Goal: Information Seeking & Learning: Learn about a topic

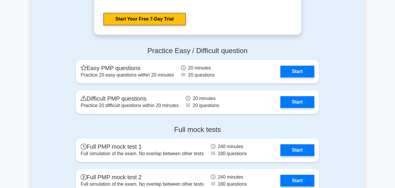
scroll to position [758, 0]
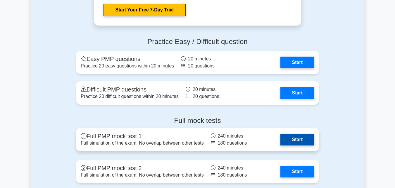
click at [298, 138] on link "Start" at bounding box center [298, 139] width 34 height 12
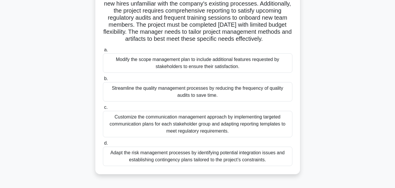
scroll to position [88, 0]
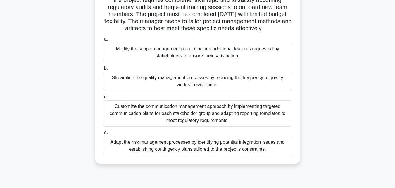
click at [241, 120] on div "Customize the communication management approach by implementing targeted commun…" at bounding box center [198, 113] width 190 height 26
click at [103, 99] on input "c. Customize the communication management approach by implementing targeted com…" at bounding box center [103, 97] width 0 height 4
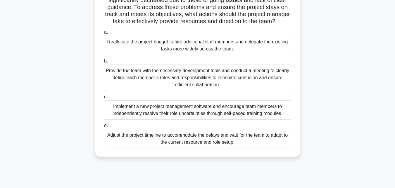
scroll to position [59, 0]
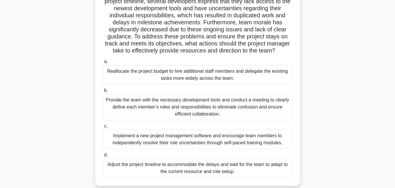
click at [151, 110] on div "Provide the team with the necessary development tools and conduct a meeting to …" at bounding box center [198, 107] width 190 height 26
click at [103, 92] on input "b. Provide the team with the necessary development tools and conduct a meeting …" at bounding box center [103, 90] width 0 height 4
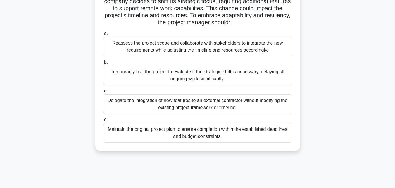
click at [136, 46] on div "Reassess the project scope and collaborate with stakeholders to integrate the n…" at bounding box center [198, 46] width 190 height 19
click at [103, 35] on input "a. Reassess the project scope and collaborate with stakeholders to integrate th…" at bounding box center [103, 34] width 0 height 4
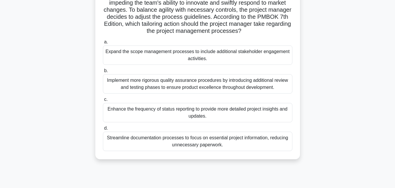
scroll to position [88, 0]
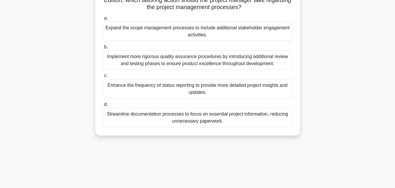
click at [133, 94] on div "Enhance the frequency of status reporting to provide more detailed project insi…" at bounding box center [198, 88] width 190 height 19
click at [103, 78] on input "c. Enhance the frequency of status reporting to provide more detailed project i…" at bounding box center [103, 76] width 0 height 4
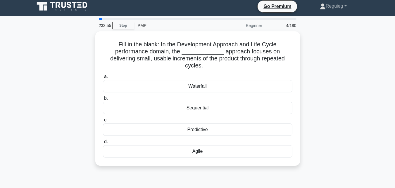
scroll to position [0, 0]
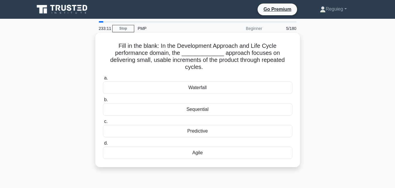
click at [173, 147] on div "Agile" at bounding box center [198, 152] width 190 height 12
click at [103, 145] on input "d. Agile" at bounding box center [103, 143] width 0 height 4
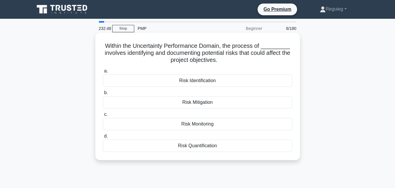
click at [205, 78] on div "Risk Identification" at bounding box center [198, 80] width 190 height 12
click at [103, 73] on input "a. Risk Identification" at bounding box center [103, 71] width 0 height 4
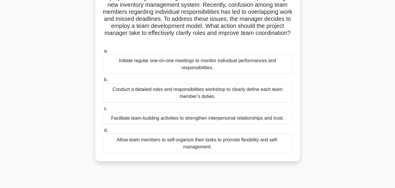
scroll to position [59, 0]
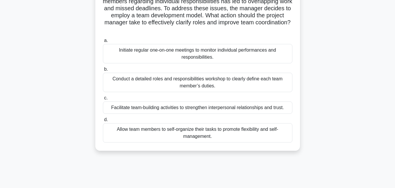
click at [198, 108] on div "Facilitate team-building activities to strengthen interpersonal relationships a…" at bounding box center [198, 107] width 190 height 12
click at [103, 100] on input "c. Facilitate team-building activities to strengthen interpersonal relationship…" at bounding box center [103, 98] width 0 height 4
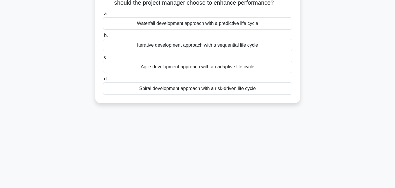
scroll to position [0, 0]
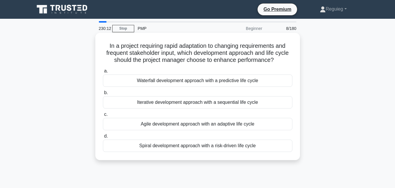
click at [256, 121] on div "Agile development approach with an adaptive life cycle" at bounding box center [198, 124] width 190 height 12
click at [103, 116] on input "c. Agile development approach with an adaptive life cycle" at bounding box center [103, 114] width 0 height 4
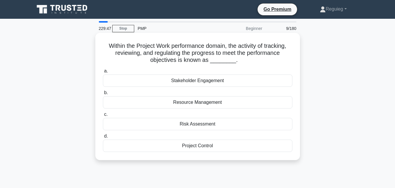
click at [195, 145] on div "Project Control" at bounding box center [198, 145] width 190 height 12
click at [103, 138] on input "d. Project Control" at bounding box center [103, 136] width 0 height 4
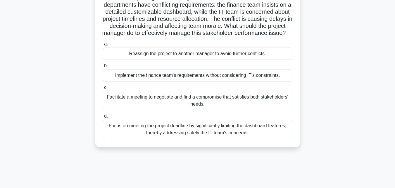
scroll to position [59, 0]
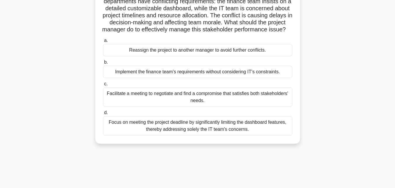
click at [214, 105] on div "Facilitate a meeting to negotiate and find a compromise that satisfies both sta…" at bounding box center [198, 96] width 190 height 19
click at [103, 86] on input "c. Facilitate a meeting to negotiate and find a compromise that satisfies both …" at bounding box center [103, 84] width 0 height 4
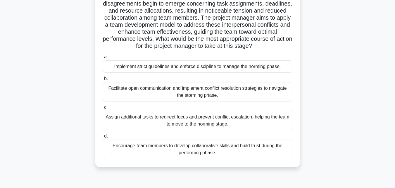
scroll to position [88, 0]
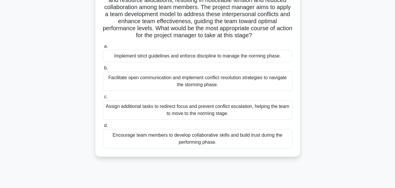
click at [180, 148] on div "Encourage team members to develop collaborative skills and build trust during t…" at bounding box center [198, 138] width 190 height 19
click at [103, 127] on input "d. Encourage team members to develop collaborative skills and build trust durin…" at bounding box center [103, 125] width 0 height 4
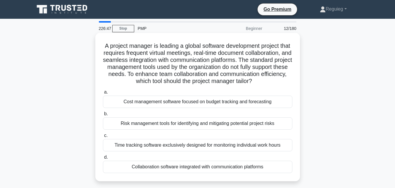
scroll to position [29, 0]
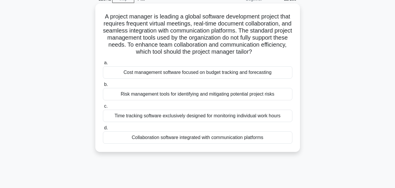
click at [171, 143] on div "Collaboration software integrated with communication platforms" at bounding box center [198, 137] width 190 height 12
click at [103, 130] on input "d. Collaboration software integrated with communication platforms" at bounding box center [103, 128] width 0 height 4
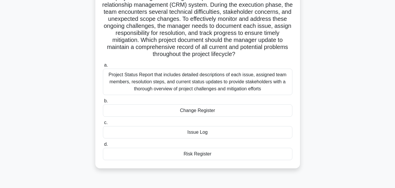
scroll to position [59, 0]
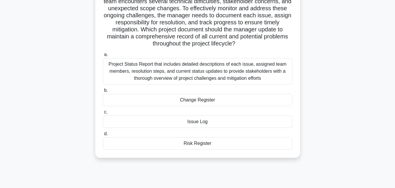
click at [138, 100] on div "Change Register" at bounding box center [198, 100] width 190 height 12
click at [103, 92] on input "b. Change Register" at bounding box center [103, 90] width 0 height 4
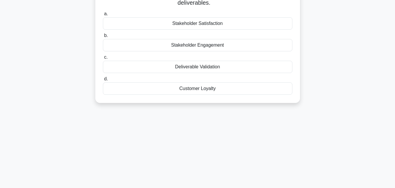
scroll to position [0, 0]
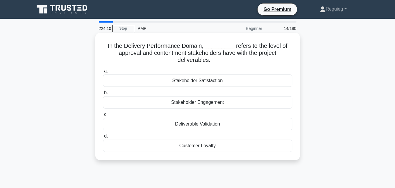
click at [155, 81] on div "Stakeholder Satisfaction" at bounding box center [198, 80] width 190 height 12
click at [103, 73] on input "a. Stakeholder Satisfaction" at bounding box center [103, 71] width 0 height 4
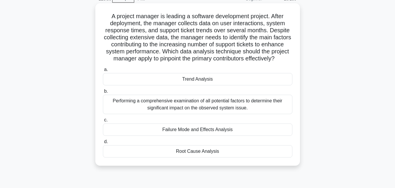
scroll to position [59, 0]
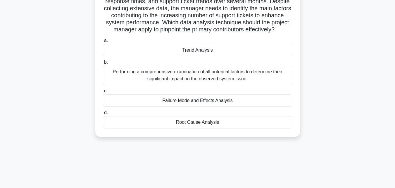
click at [222, 56] on div "Trend Analysis" at bounding box center [198, 50] width 190 height 12
click at [103, 42] on input "a. Trend Analysis" at bounding box center [103, 41] width 0 height 4
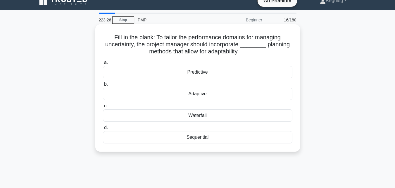
scroll to position [0, 0]
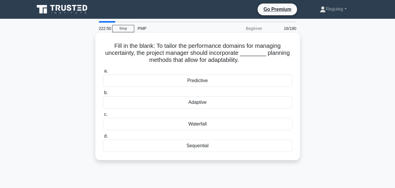
click at [204, 103] on div "Adaptive" at bounding box center [198, 102] width 190 height 12
click at [103, 95] on input "b. Adaptive" at bounding box center [103, 93] width 0 height 4
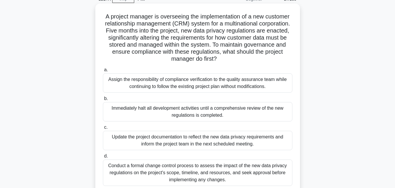
scroll to position [59, 0]
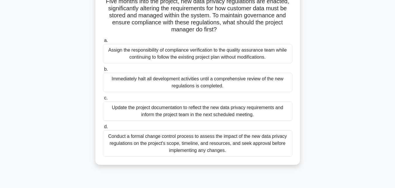
click at [127, 148] on div "Conduct a formal change control process to assess the impact of the new data pr…" at bounding box center [198, 143] width 190 height 26
click at [103, 128] on input "d. Conduct a formal change control process to assess the impact of the new data…" at bounding box center [103, 127] width 0 height 4
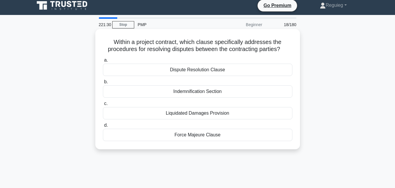
scroll to position [0, 0]
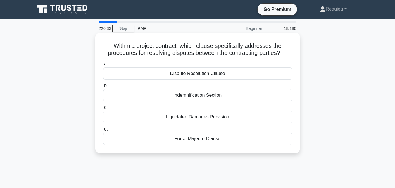
click at [181, 73] on div "Dispute Resolution Clause" at bounding box center [198, 73] width 190 height 12
click at [103, 66] on input "a. Dispute Resolution Clause" at bounding box center [103, 64] width 0 height 4
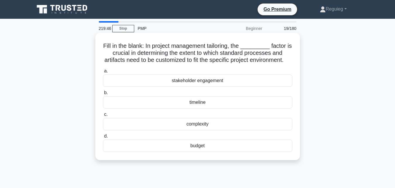
click at [209, 87] on div "stakeholder engagement" at bounding box center [198, 80] width 190 height 12
click at [103, 73] on input "a. stakeholder engagement" at bounding box center [103, 71] width 0 height 4
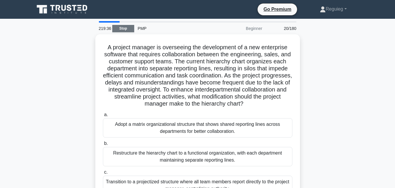
click at [123, 27] on link "Stop" at bounding box center [123, 28] width 22 height 7
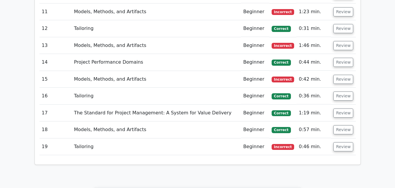
scroll to position [995, 0]
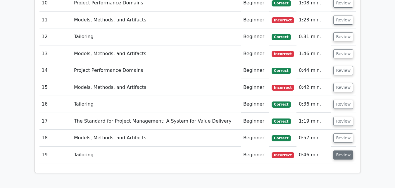
click at [337, 150] on button "Review" at bounding box center [344, 154] width 20 height 9
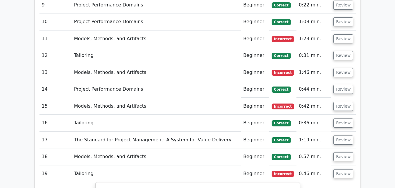
scroll to position [966, 0]
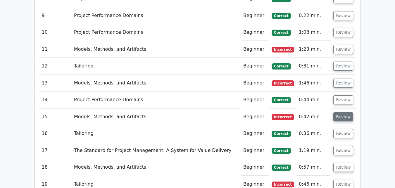
click at [338, 112] on button "Review" at bounding box center [344, 116] width 20 height 9
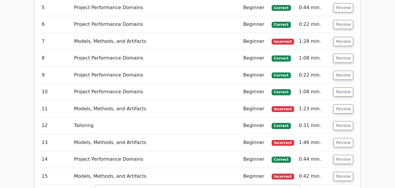
scroll to position [849, 0]
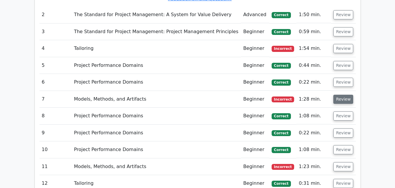
click at [337, 95] on button "Review" at bounding box center [344, 99] width 20 height 9
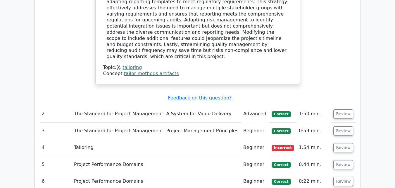
scroll to position [761, 0]
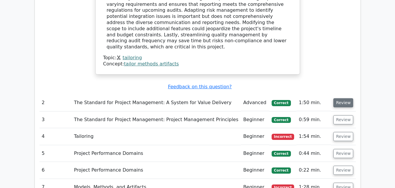
click at [338, 98] on button "Review" at bounding box center [344, 102] width 20 height 9
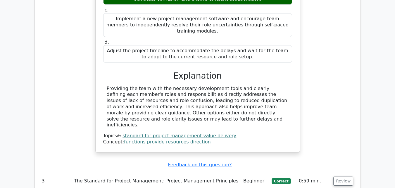
scroll to position [1024, 0]
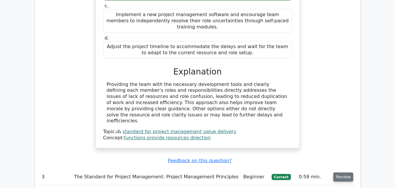
click at [334, 172] on button "Review" at bounding box center [344, 176] width 20 height 9
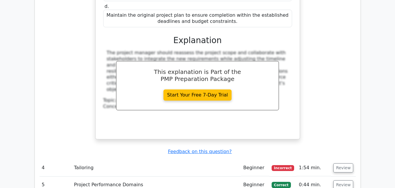
scroll to position [1346, 0]
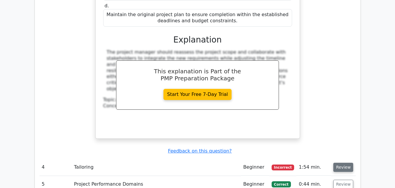
drag, startPoint x: 348, startPoint y: 88, endPoint x: 346, endPoint y: 91, distance: 3.7
click at [347, 159] on td "Review" at bounding box center [343, 167] width 25 height 17
click at [344, 162] on button "Review" at bounding box center [344, 166] width 20 height 9
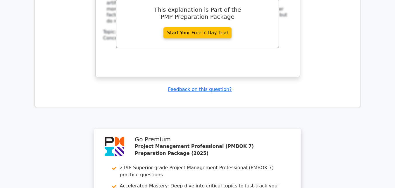
scroll to position [2924, 0]
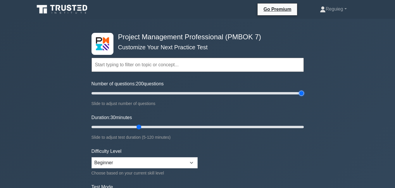
drag, startPoint x: 117, startPoint y: 95, endPoint x: 238, endPoint y: 115, distance: 122.5
type input "200"
click at [304, 97] on input "Number of questions: 200 questions" at bounding box center [198, 93] width 212 height 7
drag, startPoint x: 141, startPoint y: 127, endPoint x: 313, endPoint y: 138, distance: 172.4
type input "120"
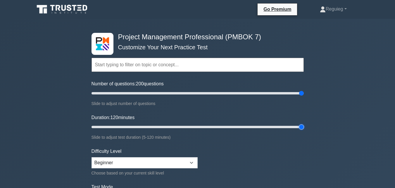
click at [304, 130] on input "Duration: 120 minutes" at bounding box center [198, 126] width 212 height 7
drag, startPoint x: 300, startPoint y: 93, endPoint x: 111, endPoint y: 104, distance: 189.0
type input "20"
click at [111, 97] on input "Number of questions: 20 questions" at bounding box center [198, 93] width 212 height 7
drag, startPoint x: 299, startPoint y: 127, endPoint x: 114, endPoint y: 129, distance: 185.8
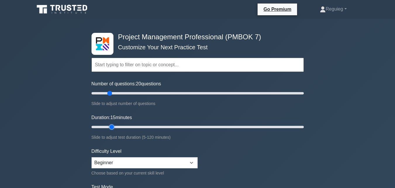
type input "15"
click at [114, 129] on input "Duration: 15 minutes" at bounding box center [198, 126] width 212 height 7
drag, startPoint x: 110, startPoint y: 93, endPoint x: 101, endPoint y: 95, distance: 9.2
type input "10"
click at [101, 95] on input "Number of questions: 10 questions" at bounding box center [198, 93] width 212 height 7
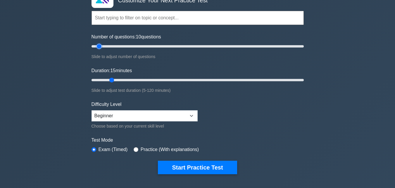
scroll to position [59, 0]
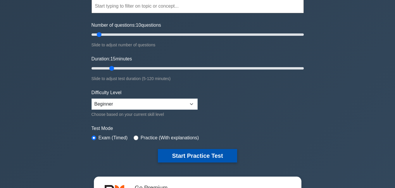
click at [188, 153] on button "Start Practice Test" at bounding box center [197, 155] width 79 height 13
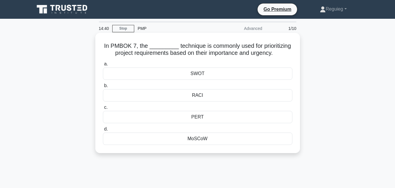
click at [188, 77] on div "SWOT" at bounding box center [198, 73] width 190 height 12
click at [103, 66] on input "a. SWOT" at bounding box center [103, 64] width 0 height 4
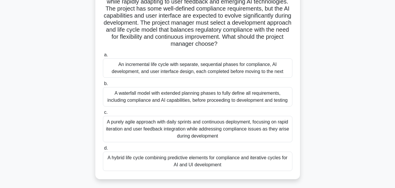
scroll to position [59, 0]
click at [139, 160] on div "A hybrid life cycle combining predictive elements for compliance and iterative …" at bounding box center [198, 160] width 190 height 19
click at [103, 150] on input "d. A hybrid life cycle combining predictive elements for compliance and iterati…" at bounding box center [103, 148] width 0 height 4
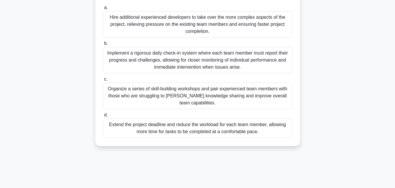
scroll to position [88, 0]
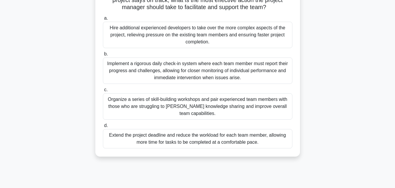
click at [160, 111] on div "Organize a series of skill-building workshops and pair experienced team members…" at bounding box center [198, 106] width 190 height 26
click at [103, 92] on input "c. Organize a series of skill-building workshops and pair experienced team memb…" at bounding box center [103, 90] width 0 height 4
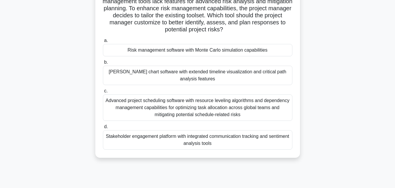
scroll to position [0, 0]
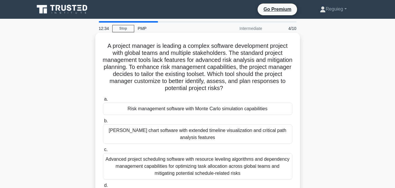
click at [162, 111] on div "Risk management software with Monte Carlo simulation capabilities" at bounding box center [198, 108] width 190 height 12
click at [103, 101] on input "a. Risk management software with Monte Carlo simulation capabilities" at bounding box center [103, 99] width 0 height 4
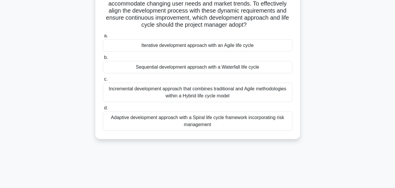
scroll to position [88, 0]
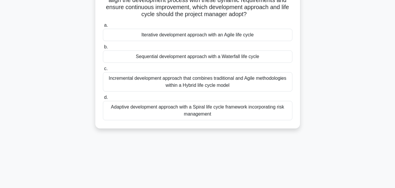
click at [138, 90] on div "Incremental development approach that combines traditional and Agile methodolog…" at bounding box center [198, 81] width 190 height 19
click at [103, 71] on input "c. Incremental development approach that combines traditional and Agile methodo…" at bounding box center [103, 69] width 0 height 4
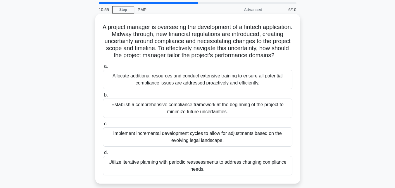
scroll to position [29, 0]
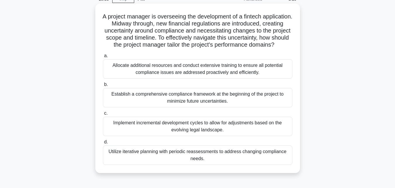
click at [134, 106] on div "Establish a comprehensive compliance framework at the beginning of the project …" at bounding box center [198, 97] width 190 height 19
click at [103, 86] on input "b. Establish a comprehensive compliance framework at the beginning of the proje…" at bounding box center [103, 85] width 0 height 4
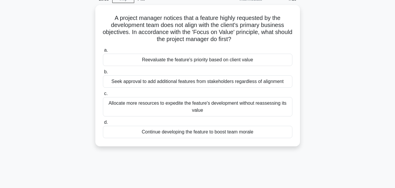
scroll to position [0, 0]
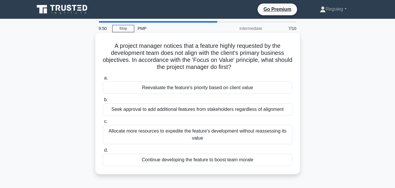
click at [184, 90] on div "Reevaluate the feature's priority based on client value" at bounding box center [198, 87] width 190 height 12
click at [103, 80] on input "a. Reevaluate the feature's priority based on client value" at bounding box center [103, 78] width 0 height 4
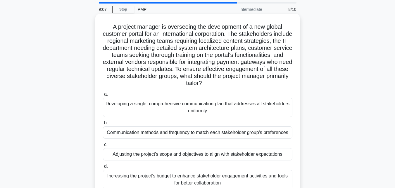
scroll to position [29, 0]
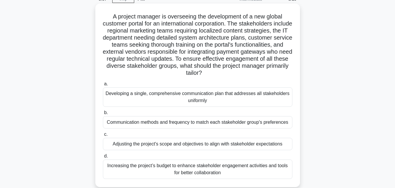
click at [197, 125] on div "Communication methods and frequency to match each stakeholder group's preferenc…" at bounding box center [198, 122] width 190 height 12
click at [103, 114] on input "b. Communication methods and frequency to match each stakeholder group's prefer…" at bounding box center [103, 113] width 0 height 4
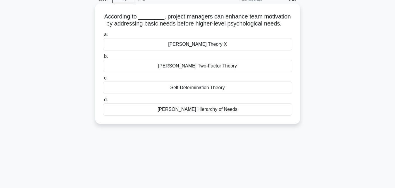
scroll to position [0, 0]
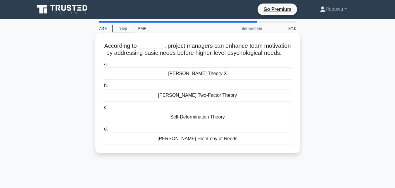
click at [208, 97] on div "Herzberg's Two-Factor Theory" at bounding box center [198, 95] width 190 height 12
click at [103, 87] on input "b. Herzberg's Two-Factor Theory" at bounding box center [103, 86] width 0 height 4
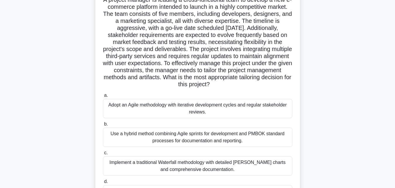
scroll to position [59, 0]
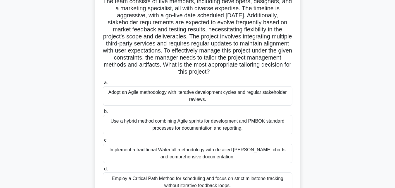
click at [160, 126] on div "Use a hybrid method combining Agile sprints for development and PMBOK standard …" at bounding box center [198, 124] width 190 height 19
click at [103, 113] on input "b. Use a hybrid method combining Agile sprints for development and PMBOK standa…" at bounding box center [103, 111] width 0 height 4
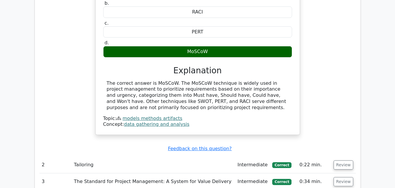
scroll to position [673, 0]
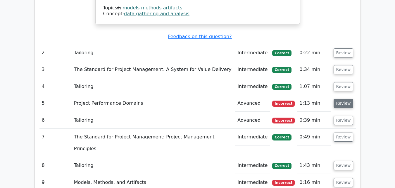
click at [344, 99] on button "Review" at bounding box center [344, 103] width 20 height 9
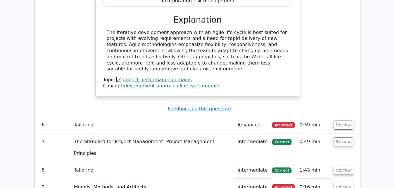
scroll to position [966, 0]
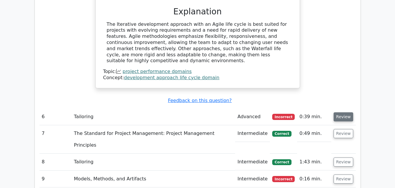
click at [337, 112] on button "Review" at bounding box center [344, 116] width 20 height 9
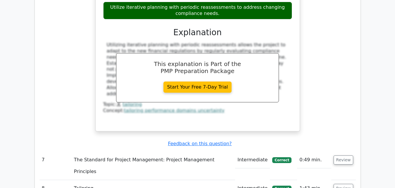
scroll to position [1229, 0]
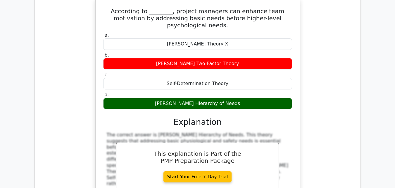
scroll to position [1492, 0]
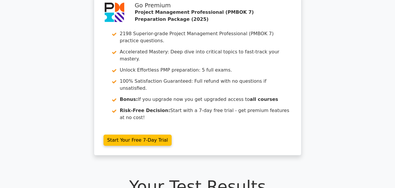
scroll to position [0, 0]
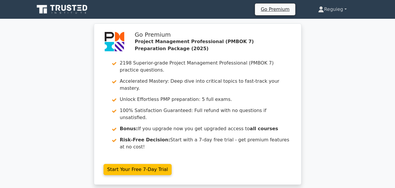
click at [330, 9] on link "Reguieg" at bounding box center [332, 10] width 56 height 12
click at [323, 24] on link "Profile" at bounding box center [328, 22] width 46 height 9
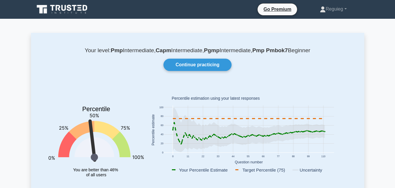
drag, startPoint x: 90, startPoint y: 123, endPoint x: 119, endPoint y: 134, distance: 31.2
click at [118, 138] on icon "Percentile You are better than 46% of all users" at bounding box center [96, 136] width 95 height 103
drag, startPoint x: 88, startPoint y: 133, endPoint x: 111, endPoint y: 135, distance: 23.1
click at [111, 135] on icon "Percentile You are better than 46% of all users" at bounding box center [96, 136] width 95 height 103
click at [123, 104] on icon "Percentile You are better than 46% of all users" at bounding box center [96, 136] width 95 height 103
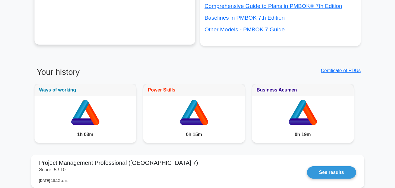
scroll to position [380, 0]
